Goal: Information Seeking & Learning: Check status

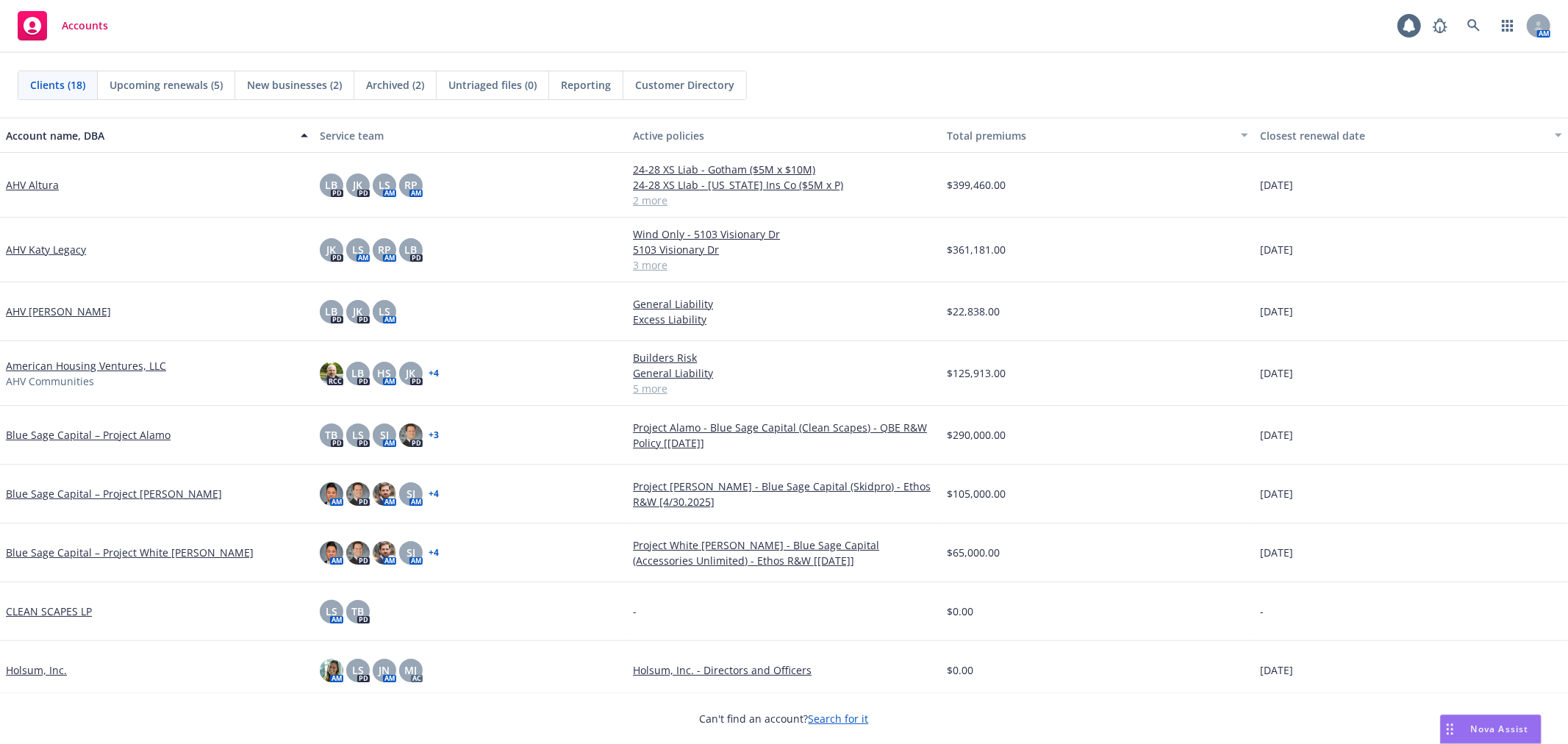
drag, startPoint x: 802, startPoint y: 67, endPoint x: 807, endPoint y: 86, distance: 19.6
click at [794, 74] on div "Clients (18) Upcoming renewals (5) New businesses (2) Archived (2) Untriaged fi…" at bounding box center [784, 85] width 1568 height 65
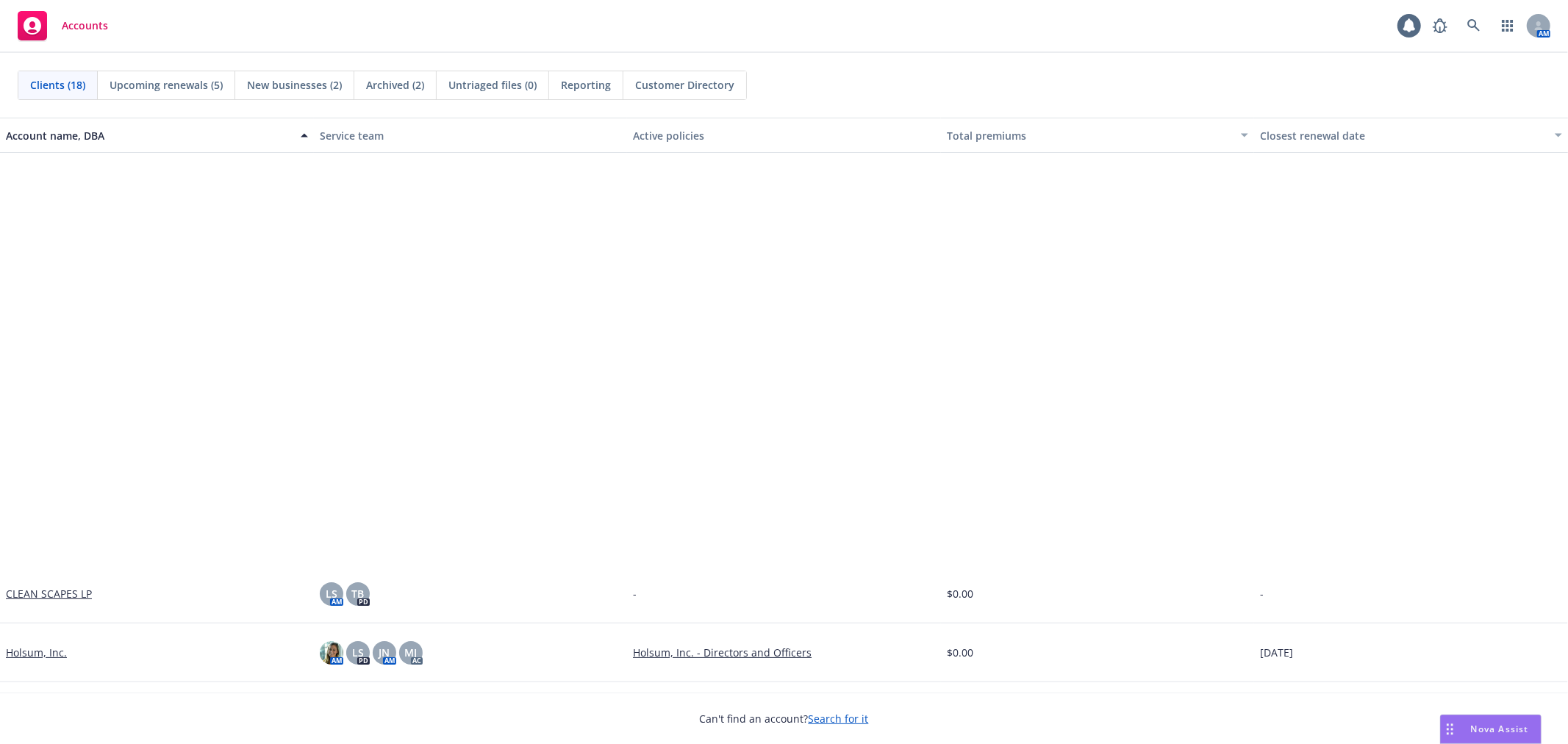
scroll to position [518, 0]
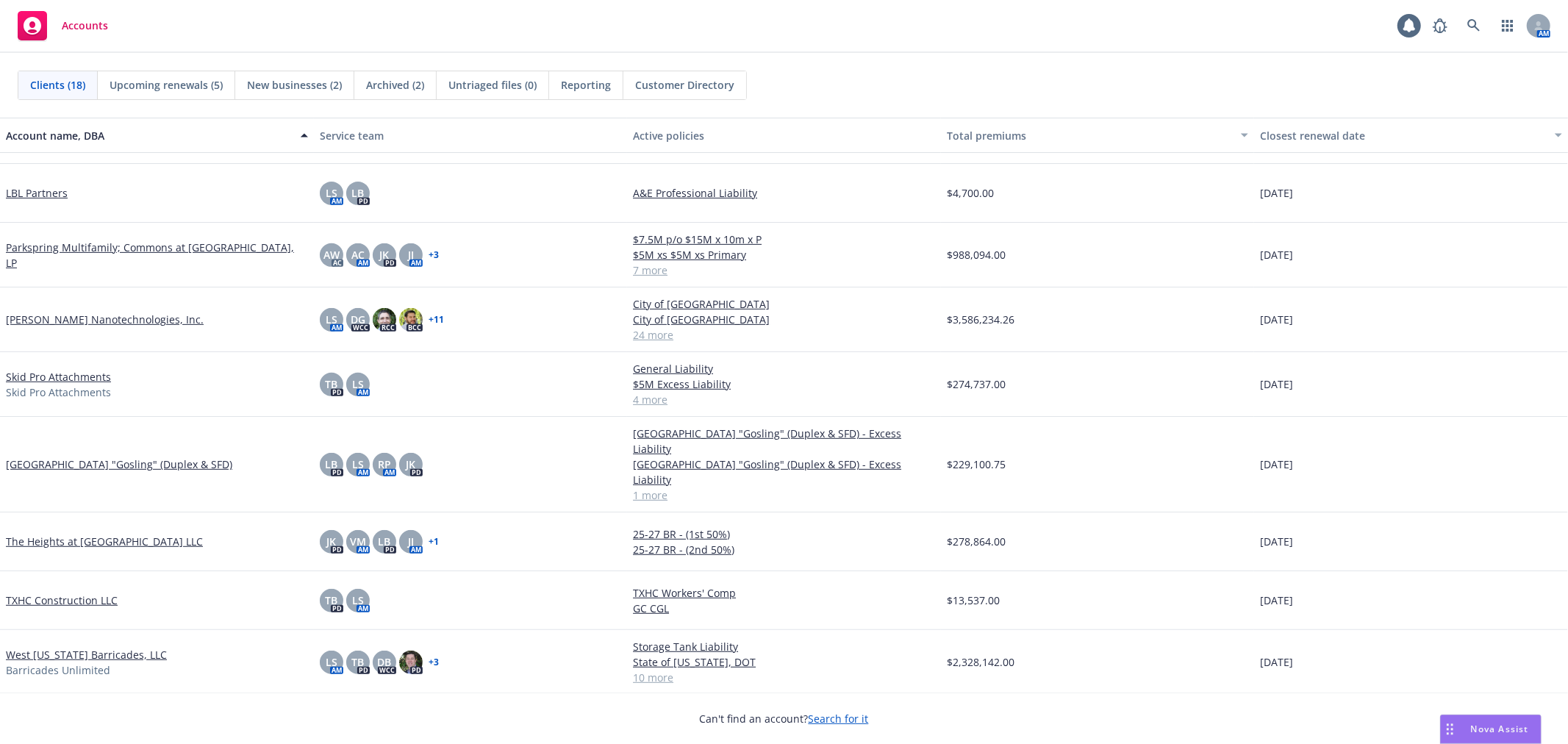
click at [64, 647] on link "West [US_STATE] Barricades, LLC" at bounding box center [86, 655] width 161 height 15
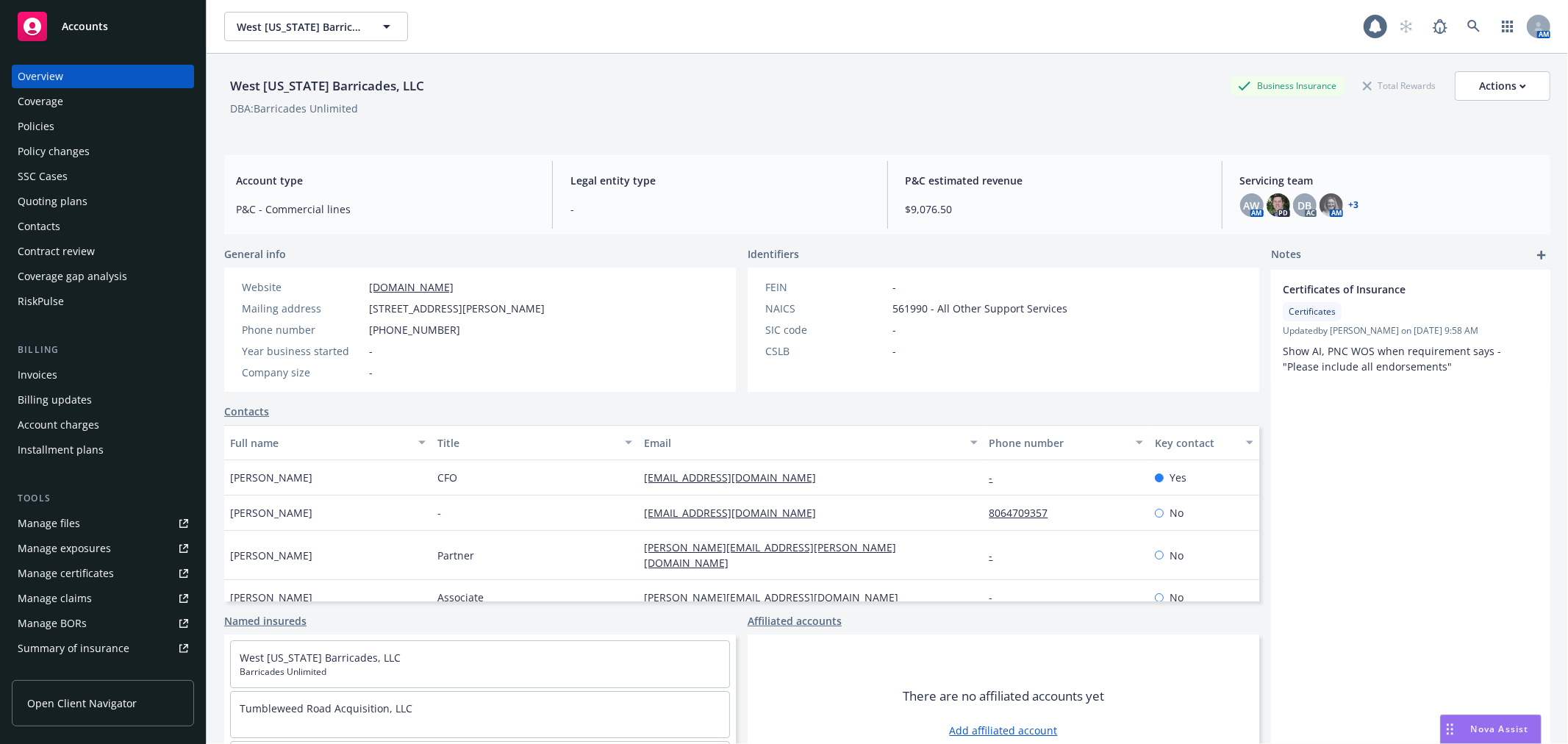
click at [47, 115] on div "Policies" at bounding box center [35, 126] width 37 height 23
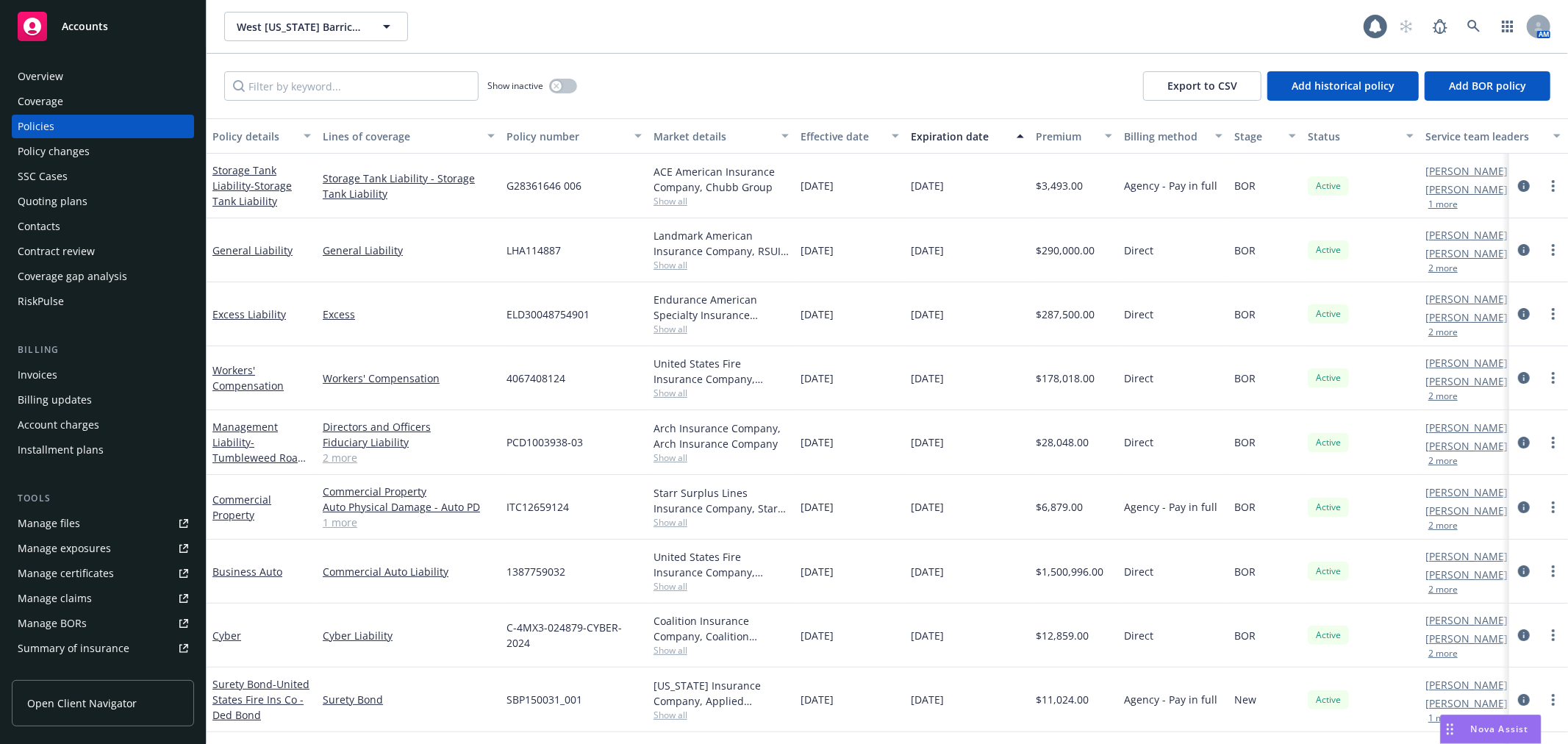
click at [1066, 42] on div "West [US_STATE] Barricades, LLC [GEOGRAPHIC_DATA][US_STATE] Barricades, LLC 1 AM" at bounding box center [887, 26] width 1361 height 53
click at [260, 245] on link "General Liability" at bounding box center [252, 250] width 80 height 14
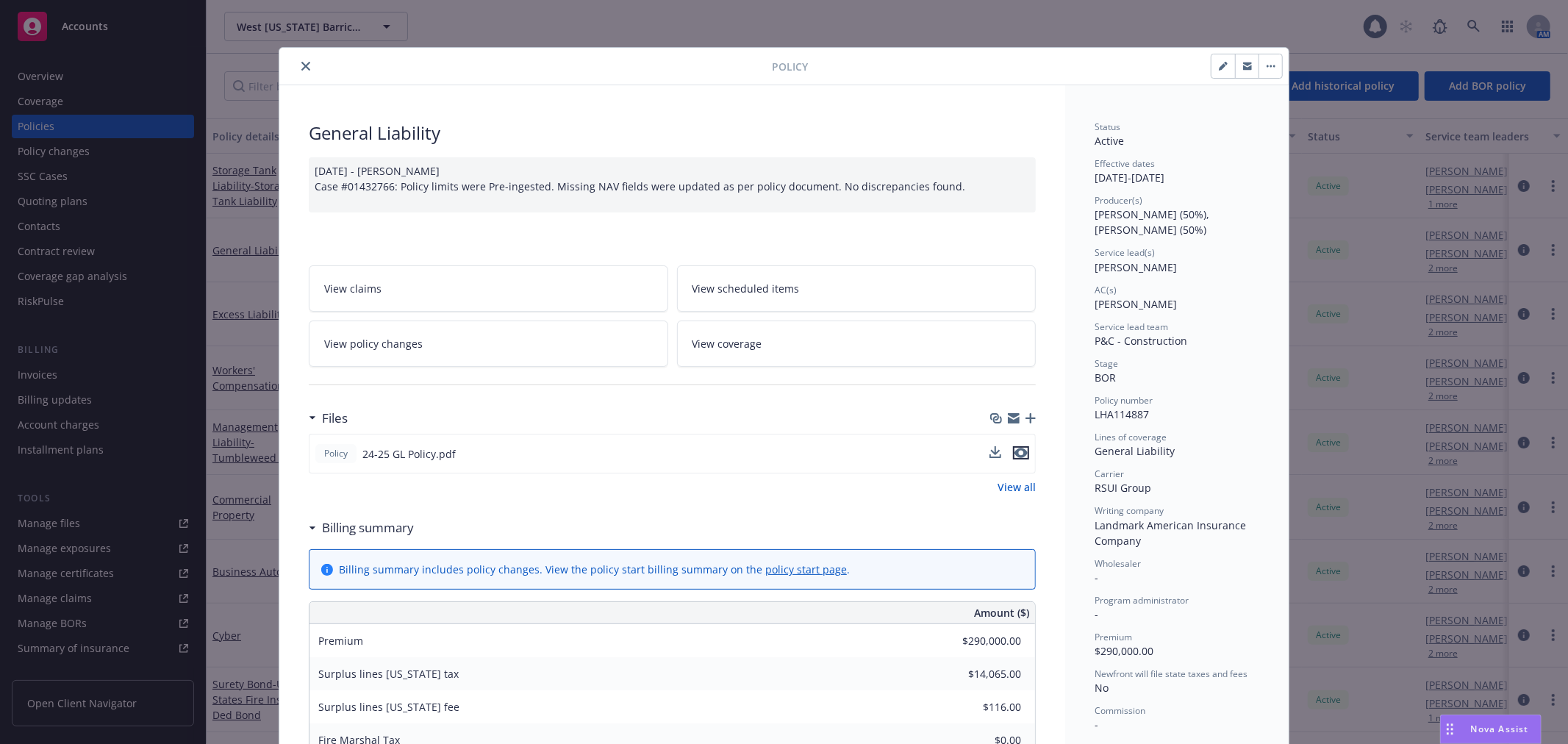
click at [1014, 454] on icon "preview file" at bounding box center [1021, 453] width 14 height 11
